Goal: Navigation & Orientation: Find specific page/section

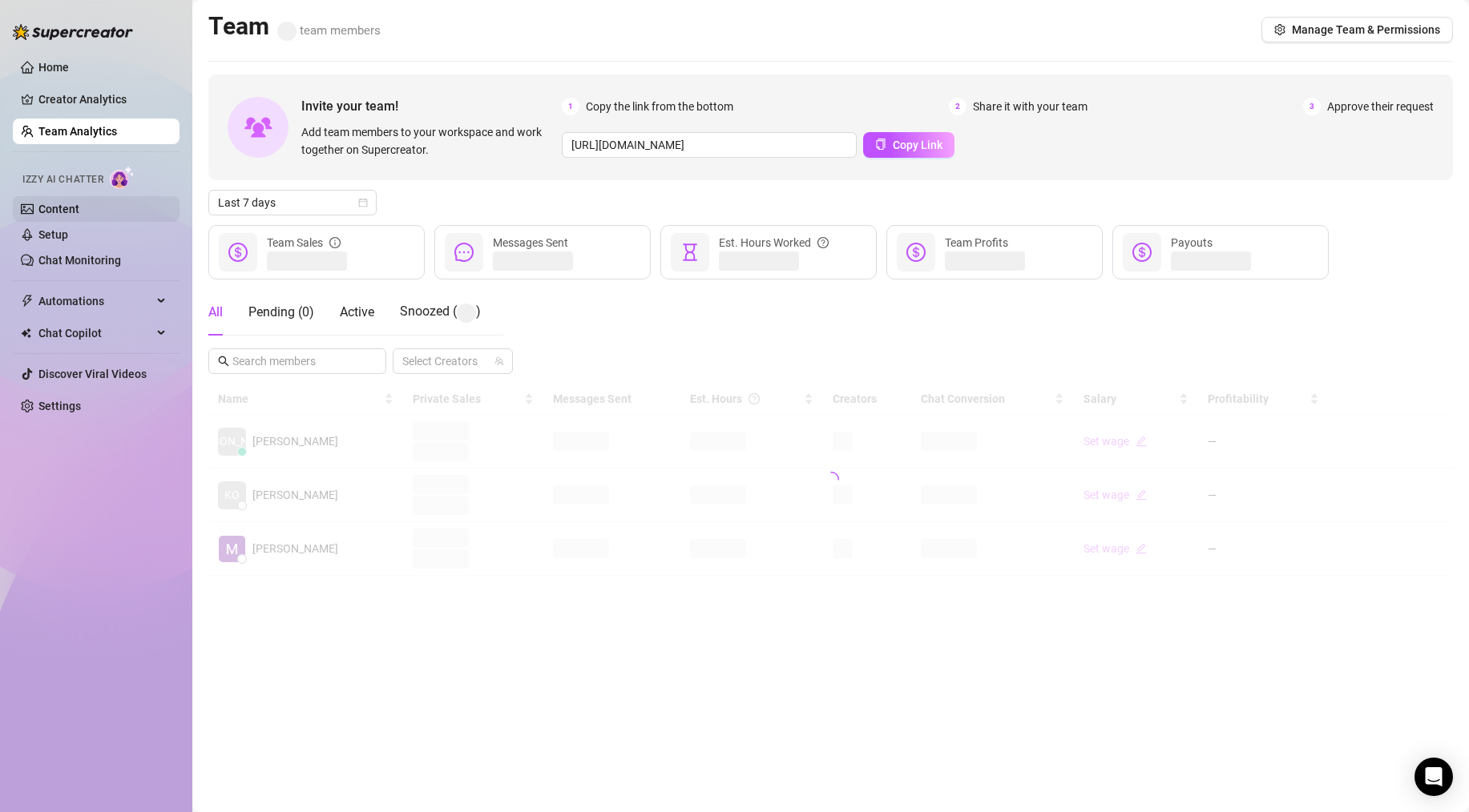
click at [54, 207] on link "Content" at bounding box center [59, 209] width 41 height 13
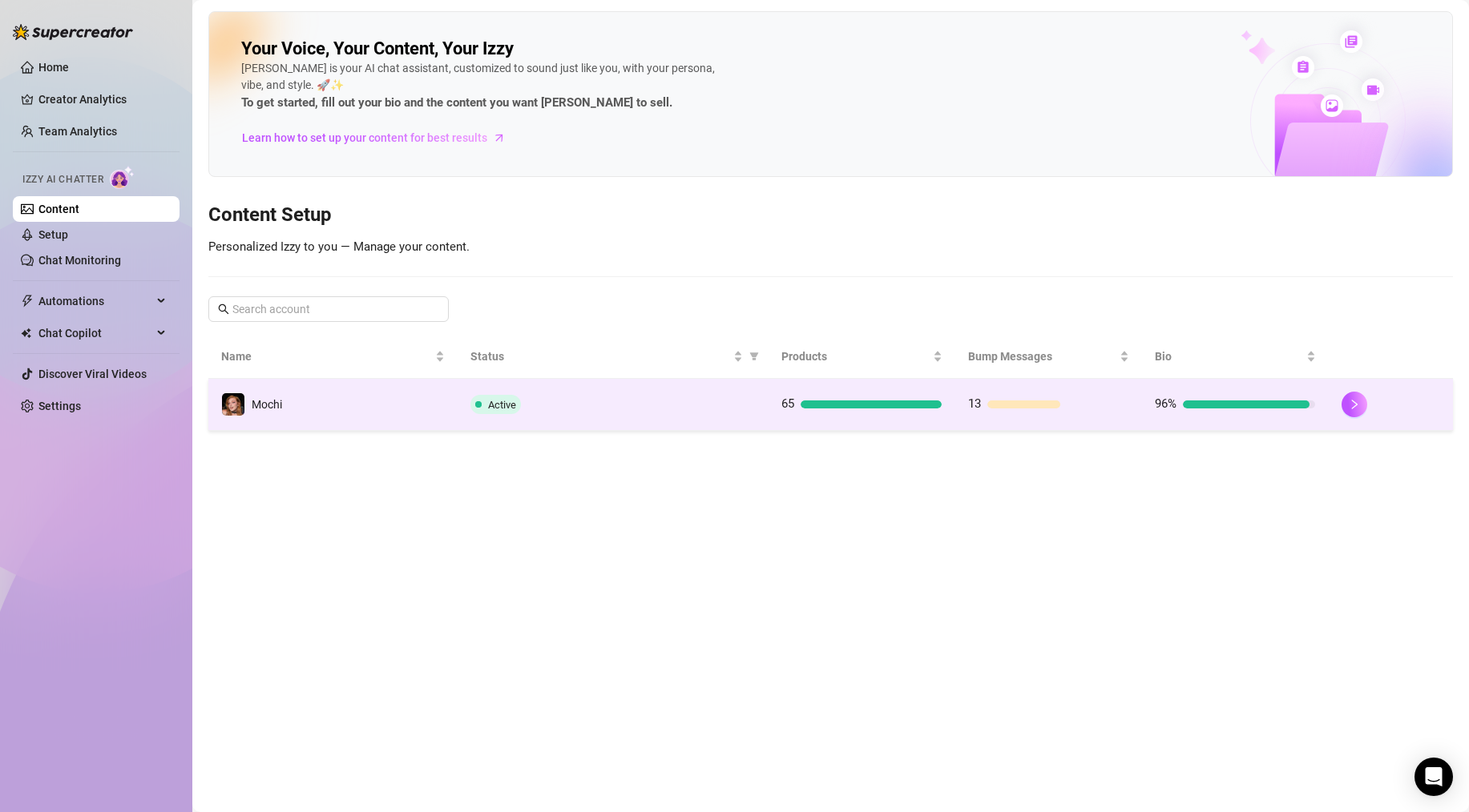
click at [721, 384] on td "Active" at bounding box center [613, 405] width 311 height 52
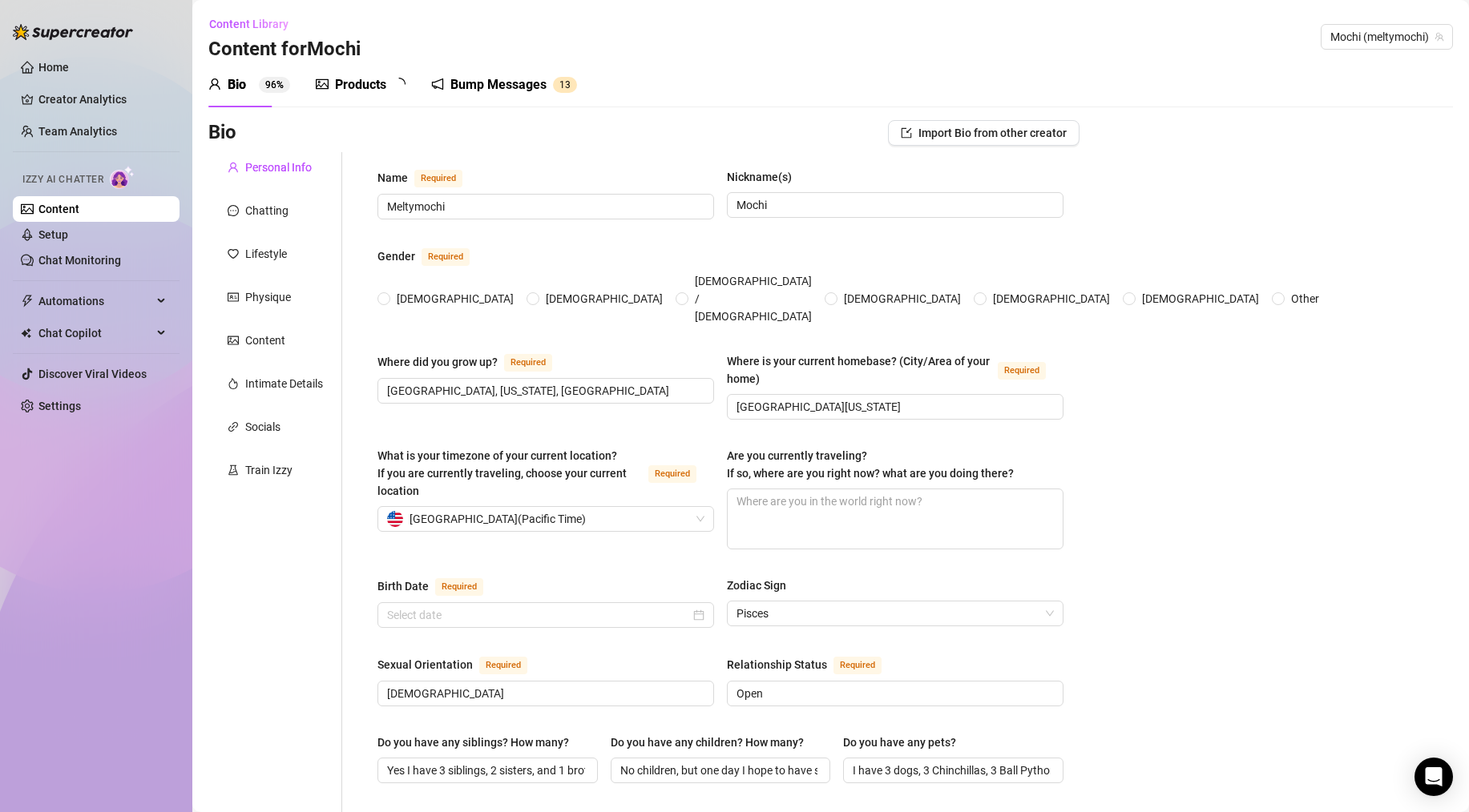
radio input "true"
type input "[DATE]"
click at [358, 82] on div "Products" at bounding box center [360, 84] width 51 height 19
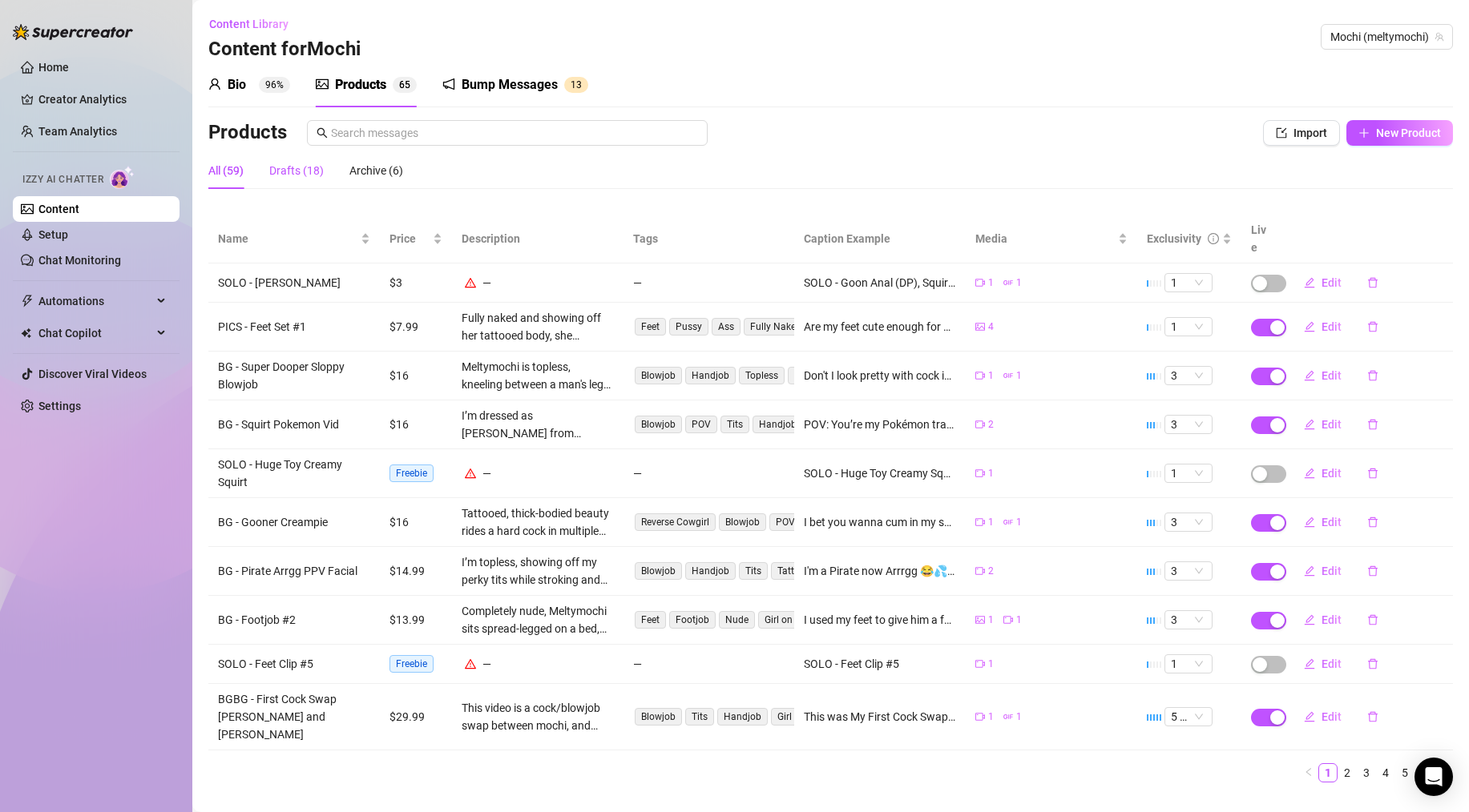
click at [290, 166] on div "Drafts (18)" at bounding box center [296, 170] width 55 height 18
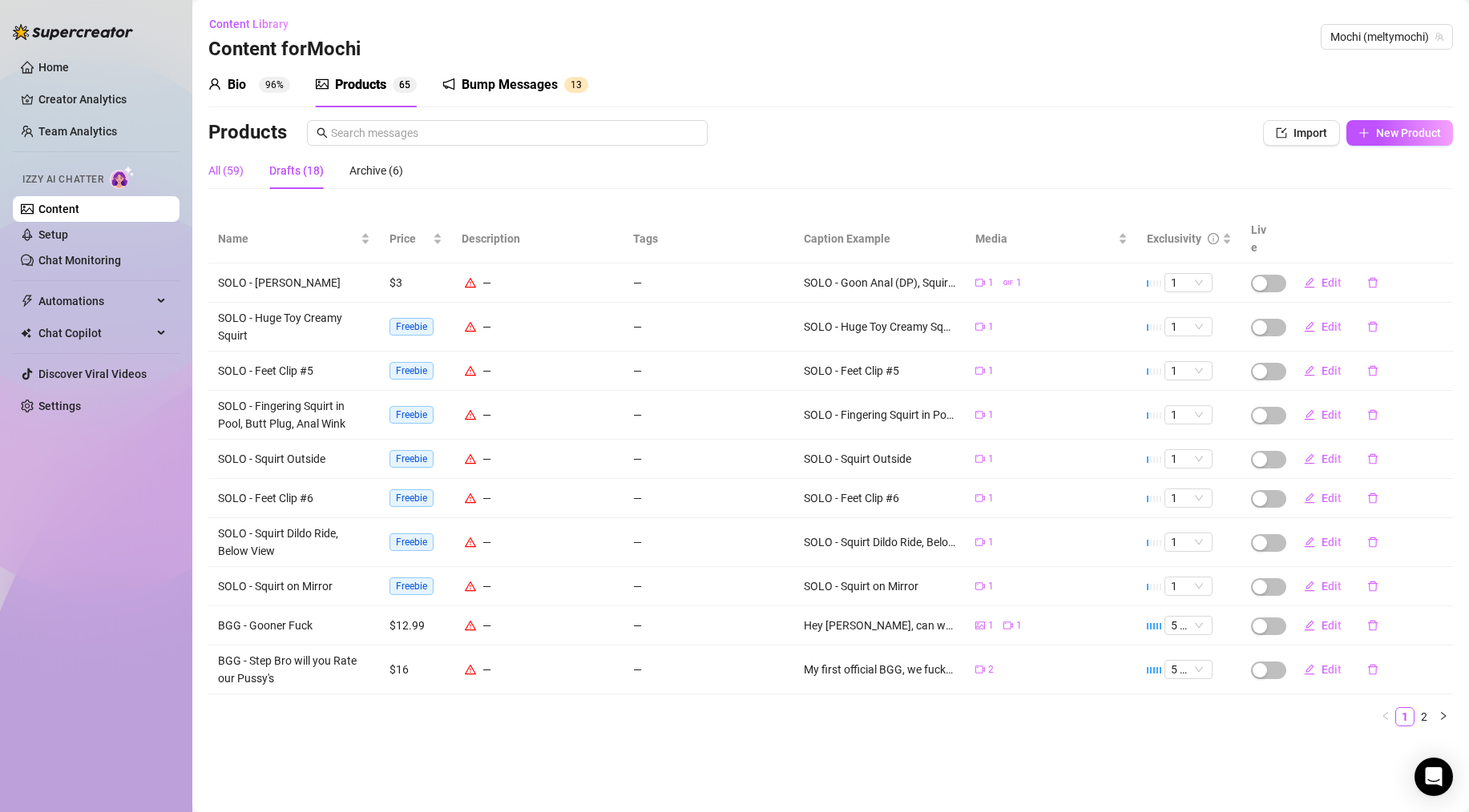
click at [209, 166] on div "All (59)" at bounding box center [226, 170] width 35 height 18
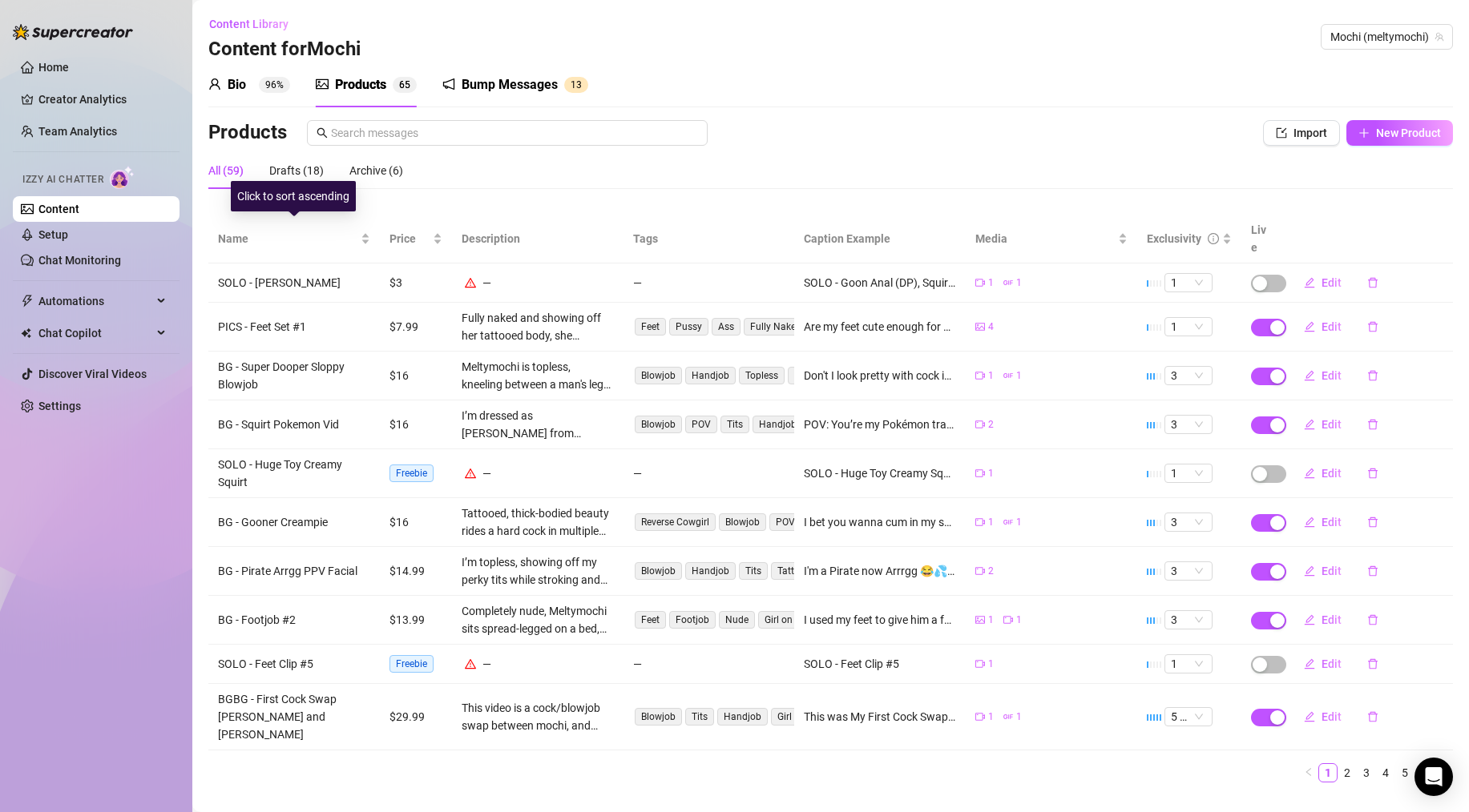
click at [191, 225] on aside "Home Creator Analytics Team Analytics Izzy AI Chatter Content Setup Chat Monito…" at bounding box center [96, 406] width 192 height 812
click at [257, 234] on span "Name" at bounding box center [288, 239] width 140 height 18
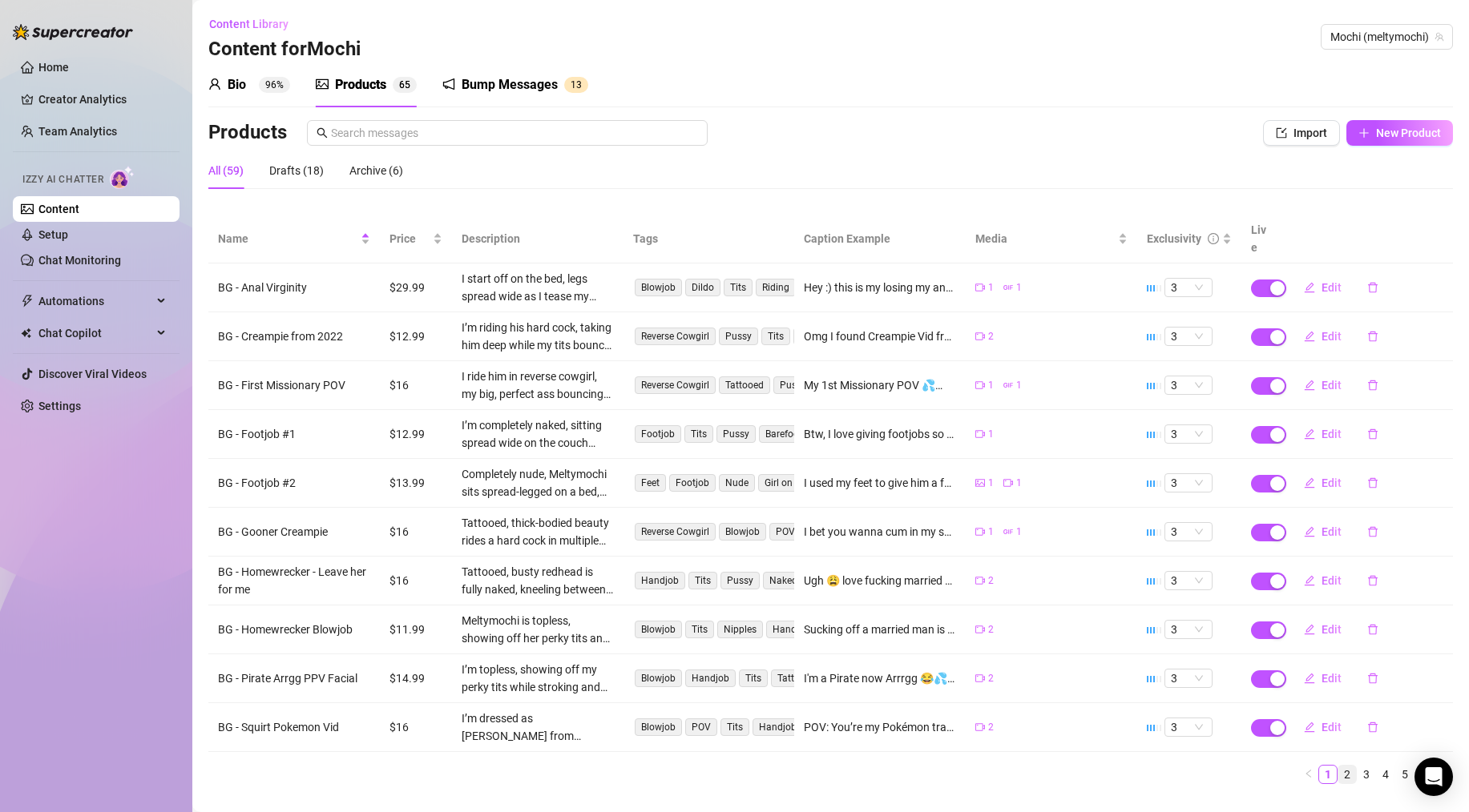
click at [1338, 766] on link "2" at bounding box center [1346, 774] width 18 height 18
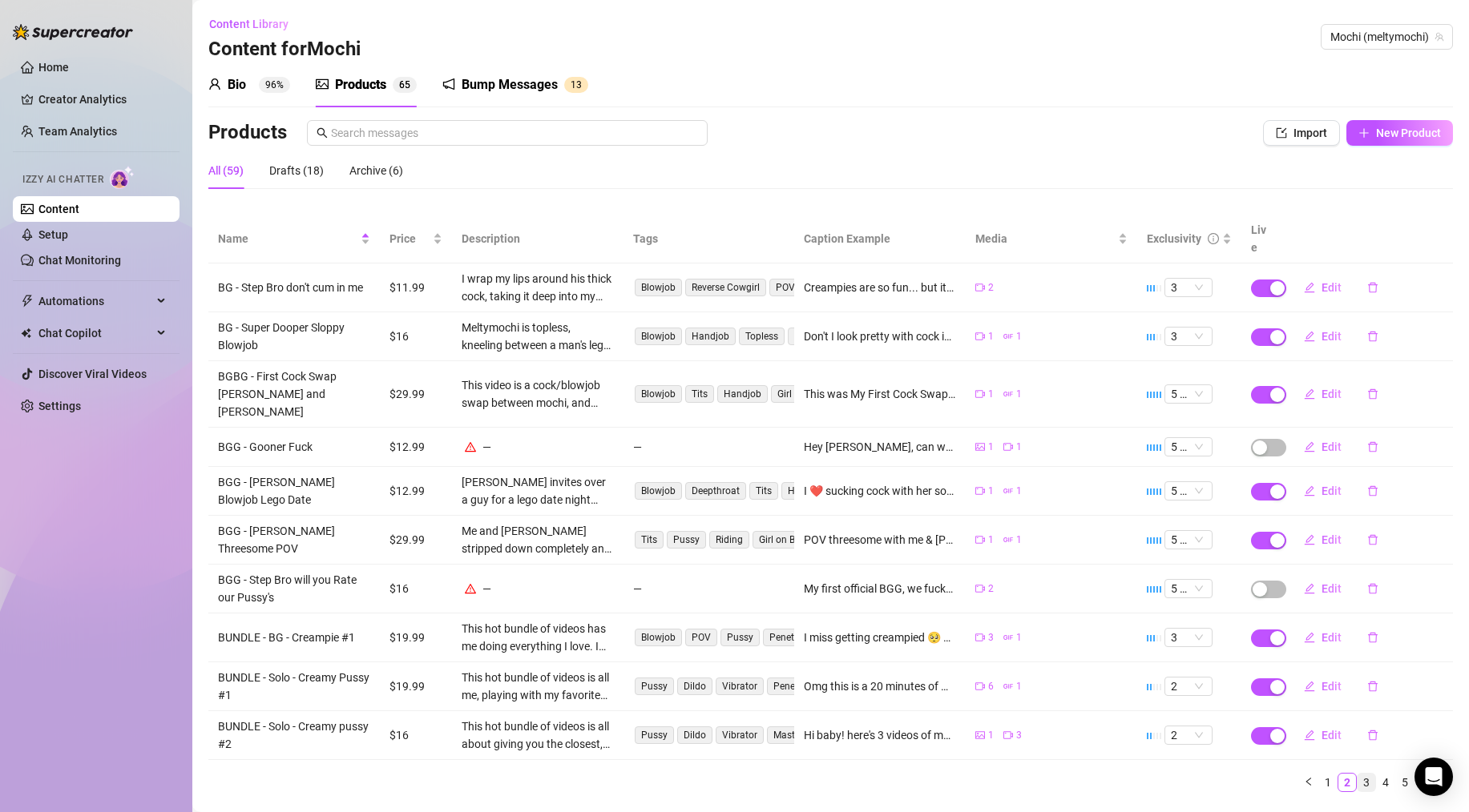
click at [1357, 774] on link "3" at bounding box center [1365, 782] width 18 height 18
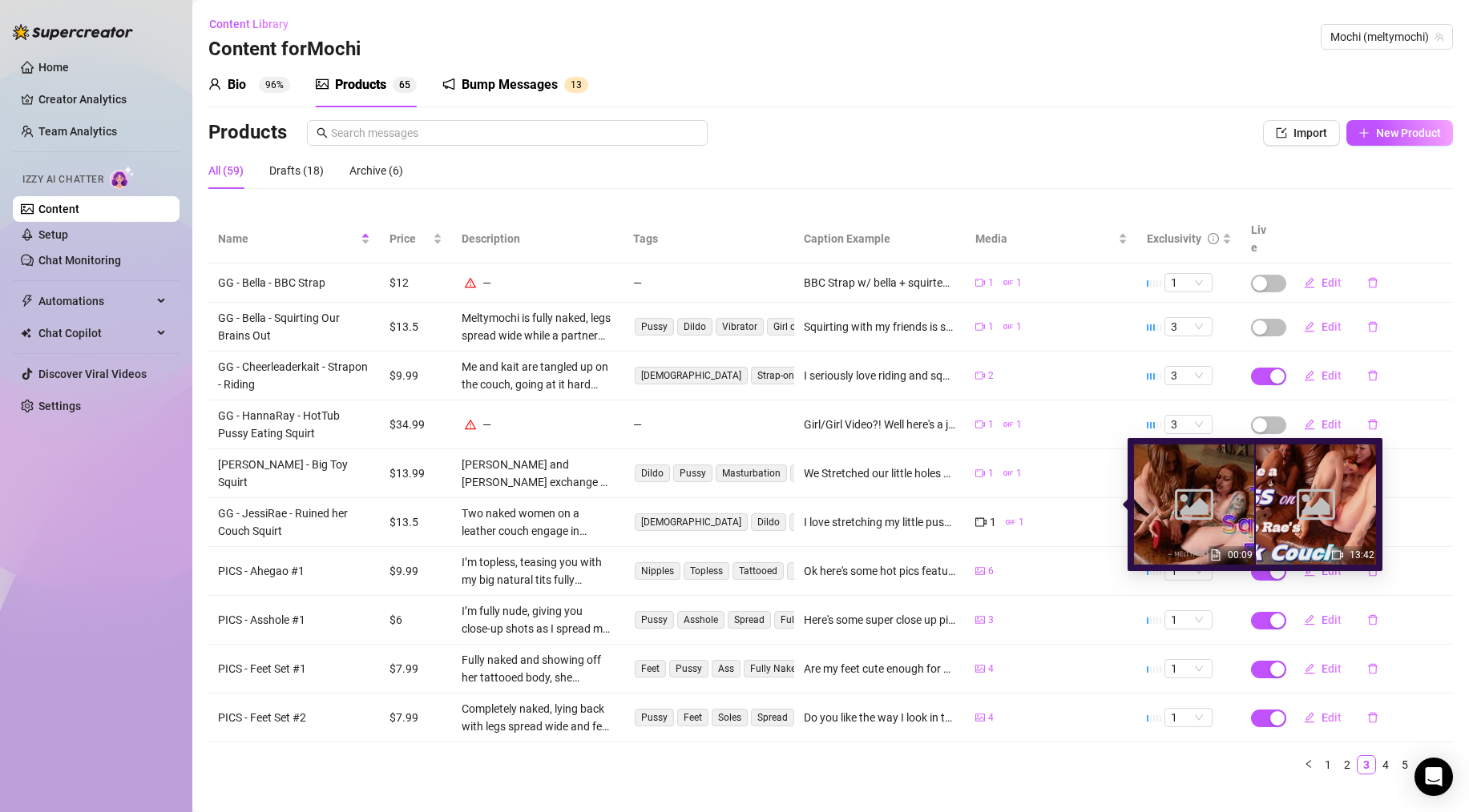
scroll to position [6, 0]
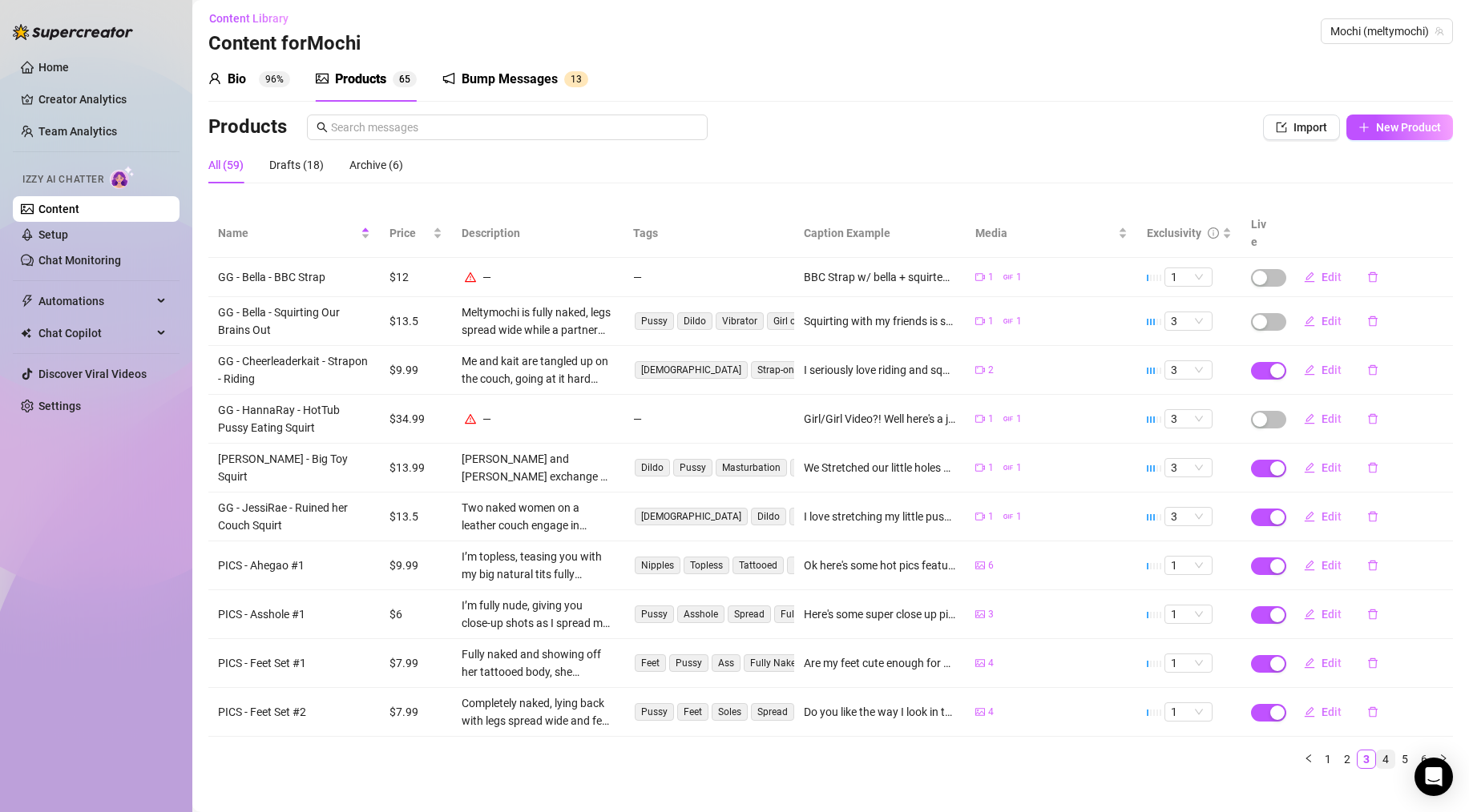
click at [1376, 751] on link "4" at bounding box center [1385, 759] width 18 height 18
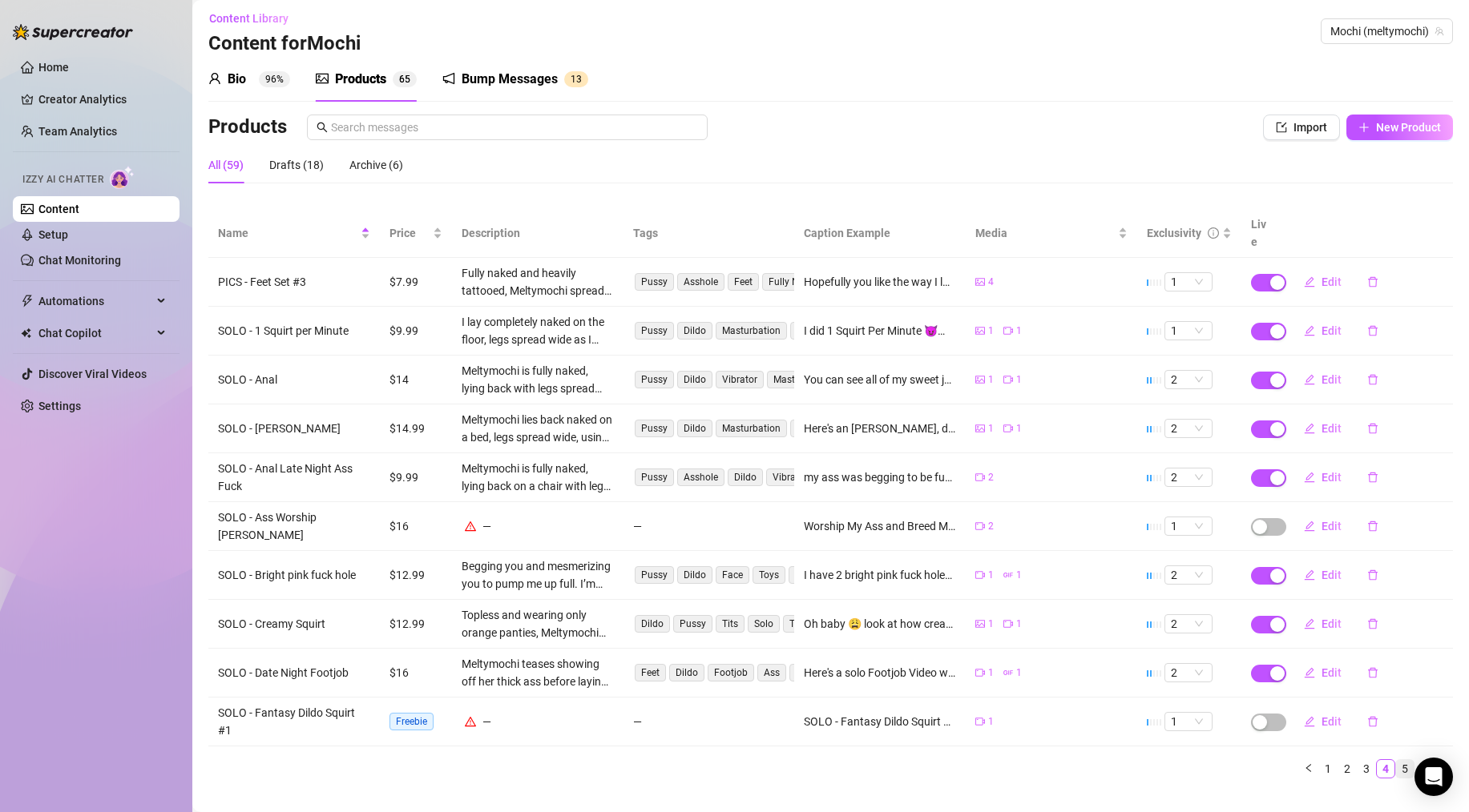
click at [1397, 760] on link "5" at bounding box center [1404, 769] width 18 height 18
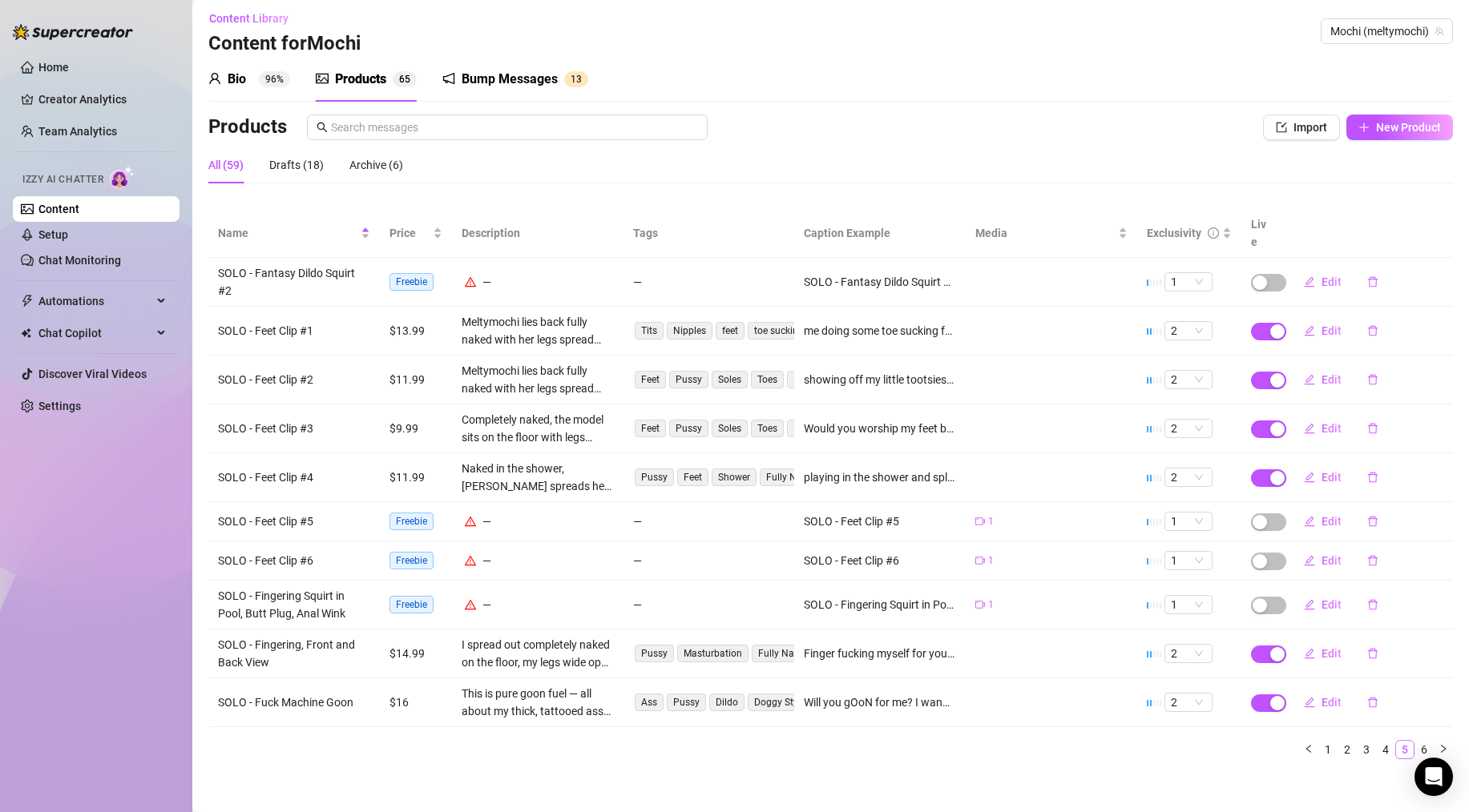
scroll to position [0, 0]
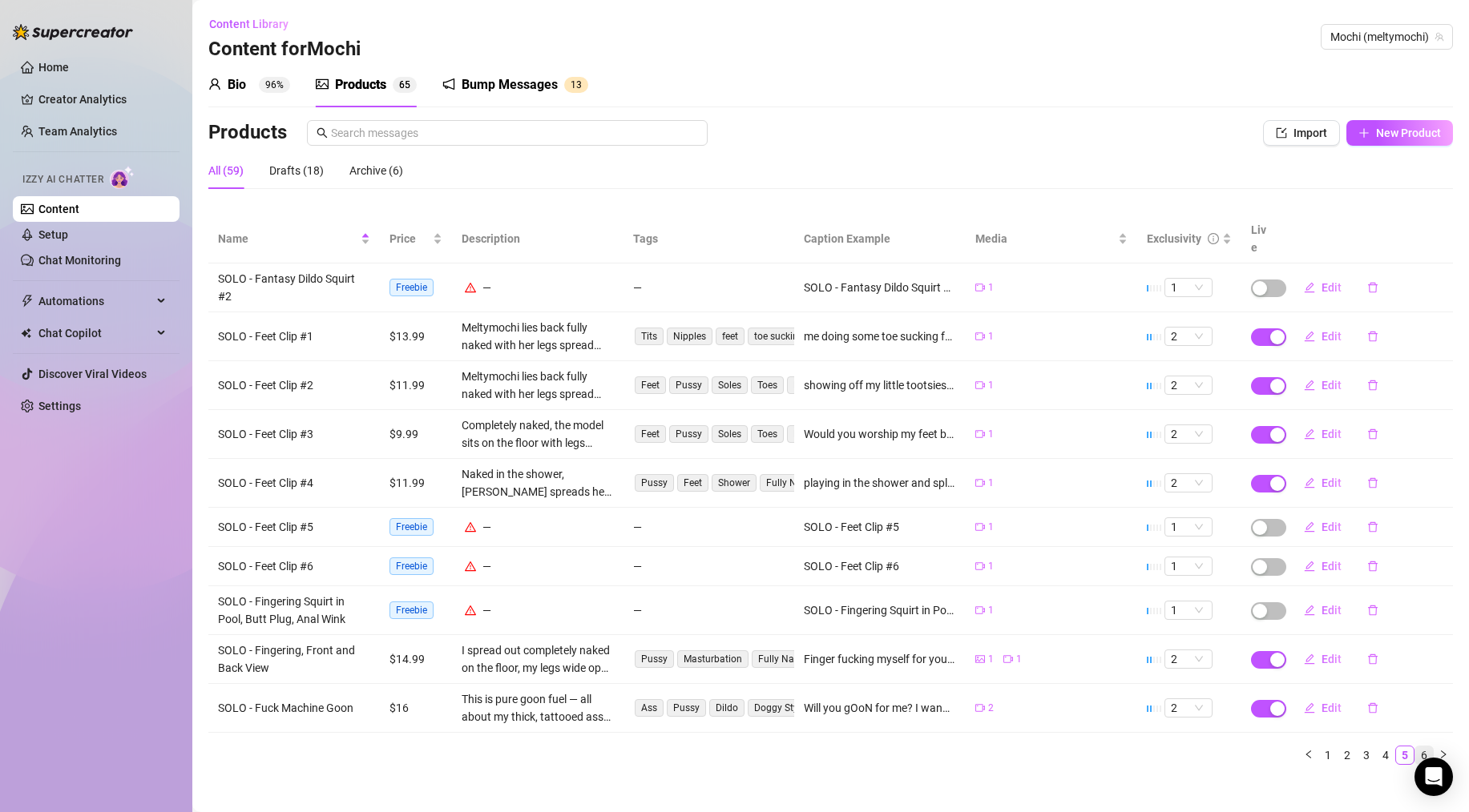
click at [1423, 746] on link "6" at bounding box center [1424, 755] width 18 height 18
